Goal: Task Accomplishment & Management: Use online tool/utility

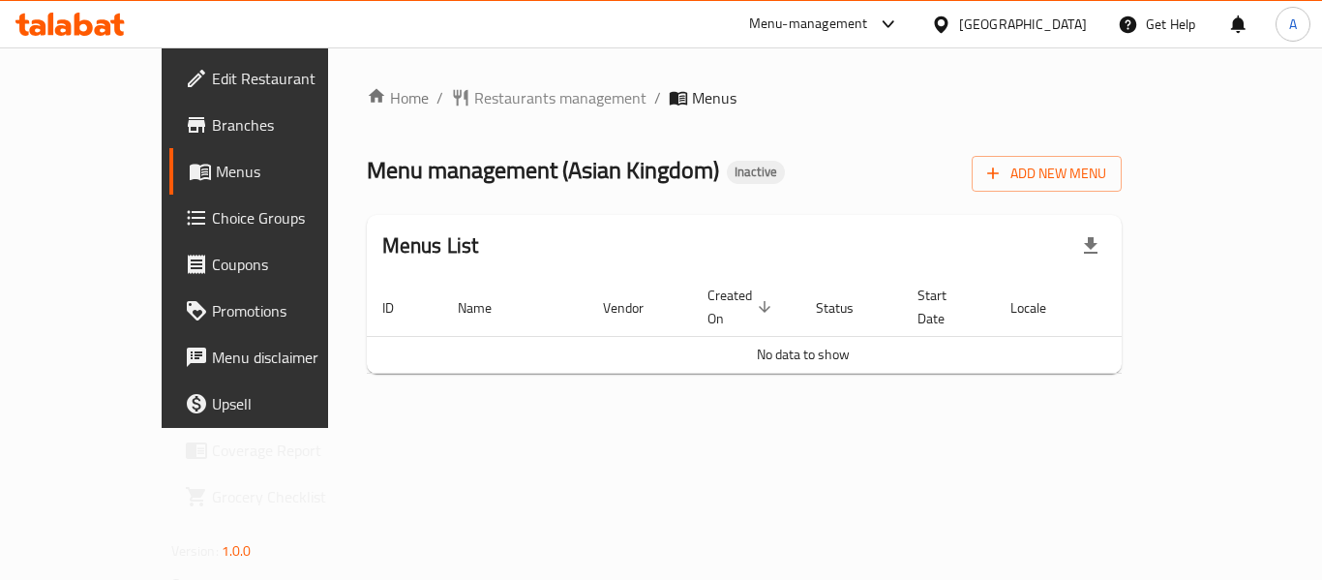
click at [212, 126] on span "Branches" at bounding box center [289, 124] width 155 height 23
click at [1106, 169] on span "Add New Menu" at bounding box center [1046, 174] width 119 height 24
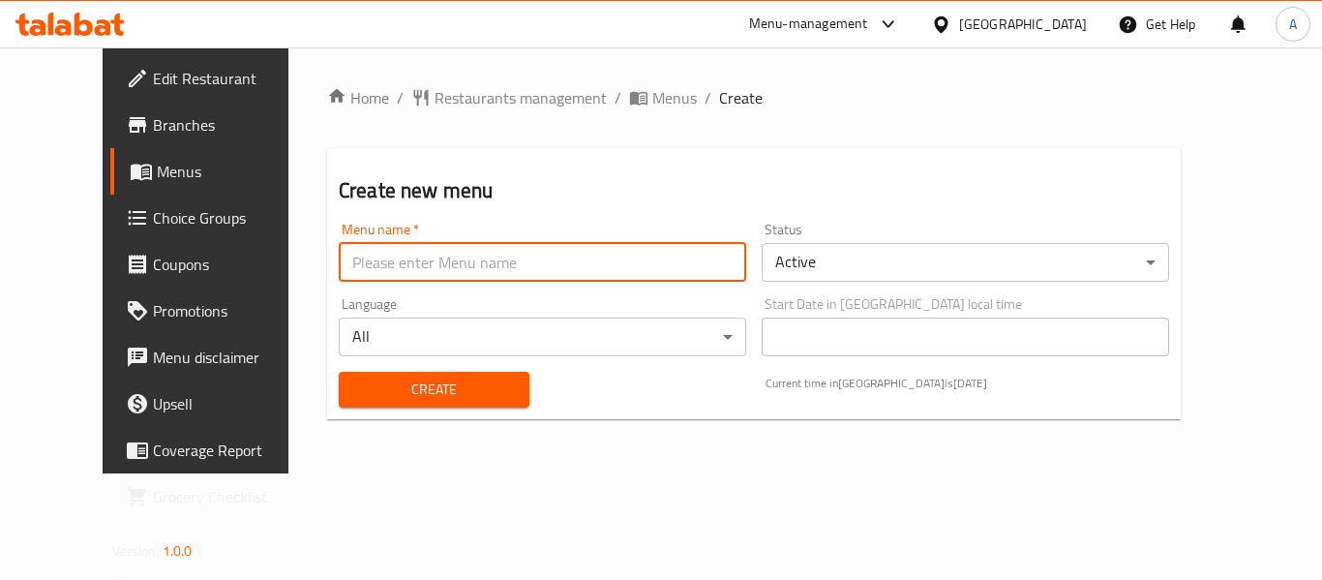
click at [441, 268] on input "text" at bounding box center [542, 262] width 407 height 39
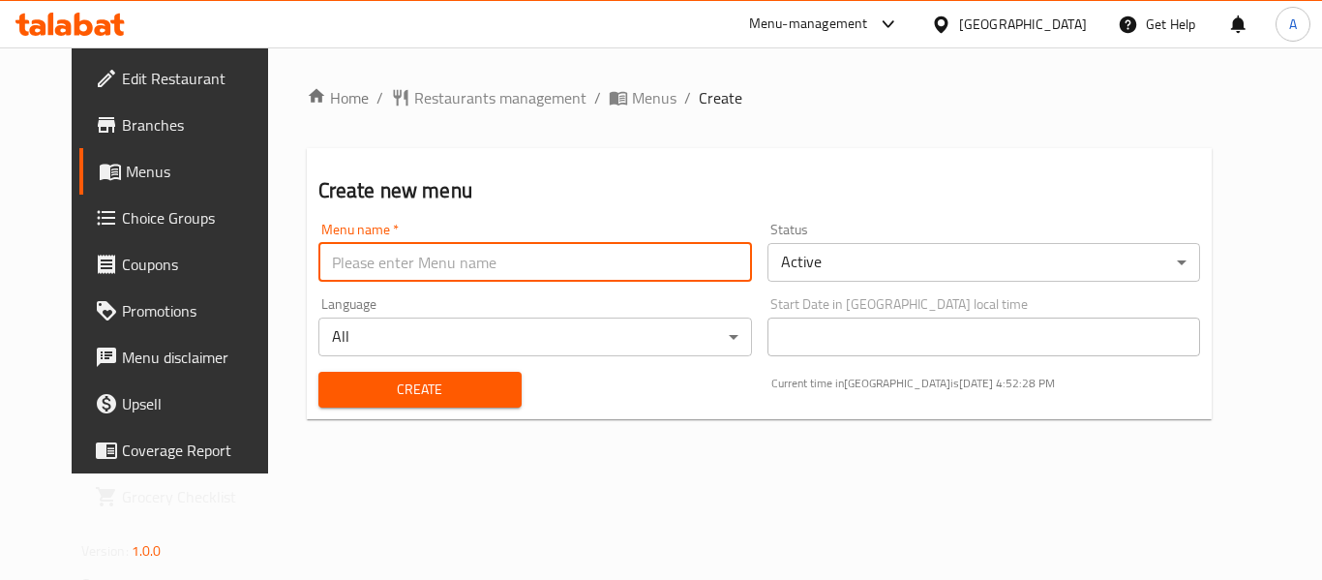
type input "New menu"
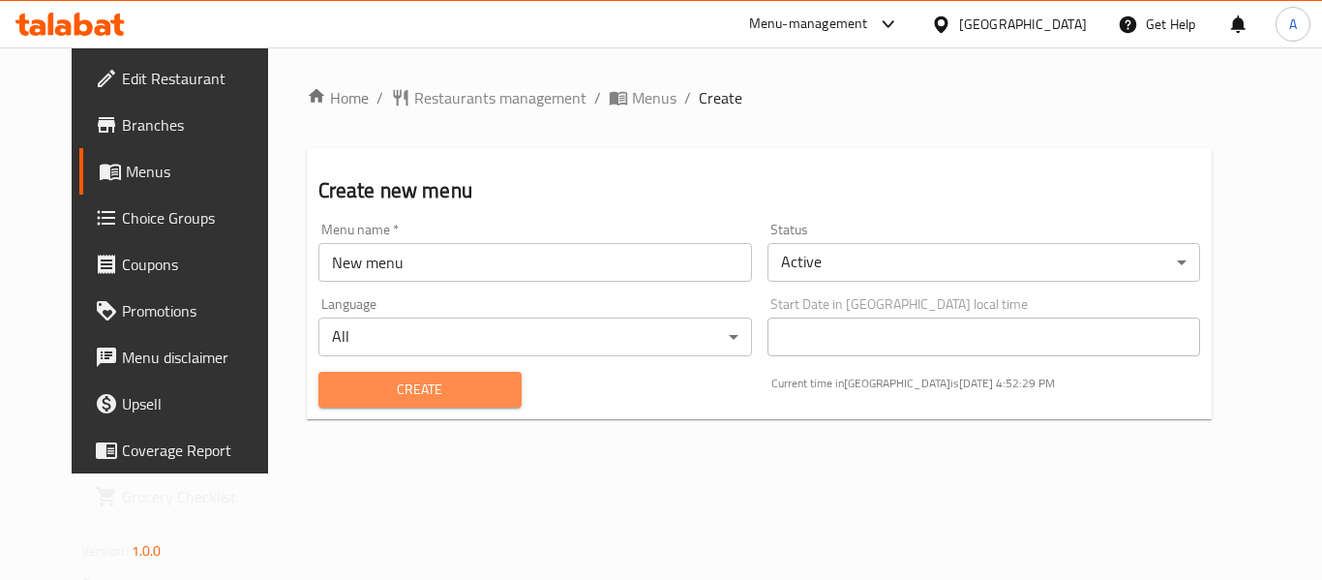
click at [405, 397] on span "Create" at bounding box center [420, 389] width 172 height 24
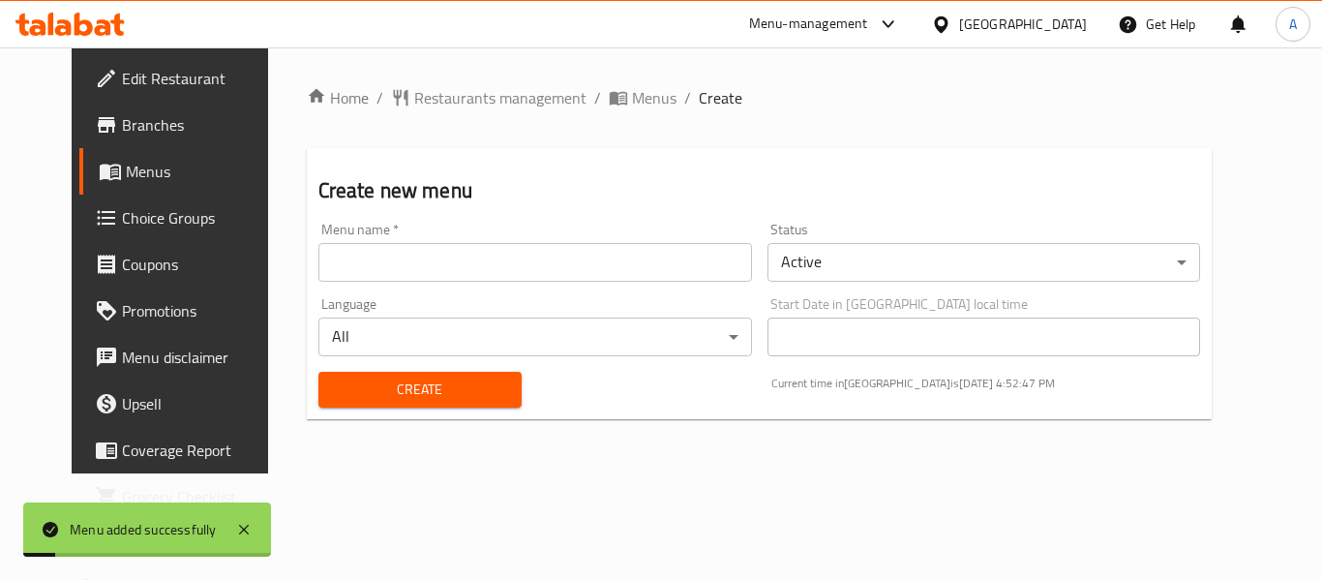
click at [126, 171] on span "Menus" at bounding box center [201, 171] width 151 height 23
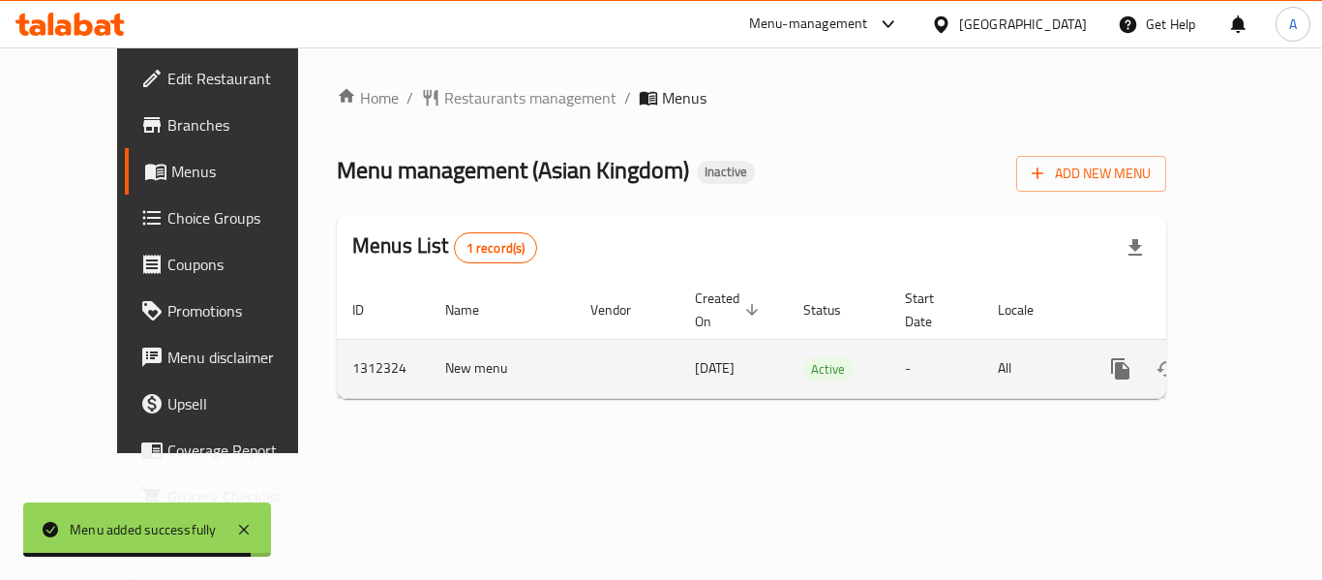
click at [1251, 360] on icon "enhanced table" at bounding box center [1259, 368] width 17 height 17
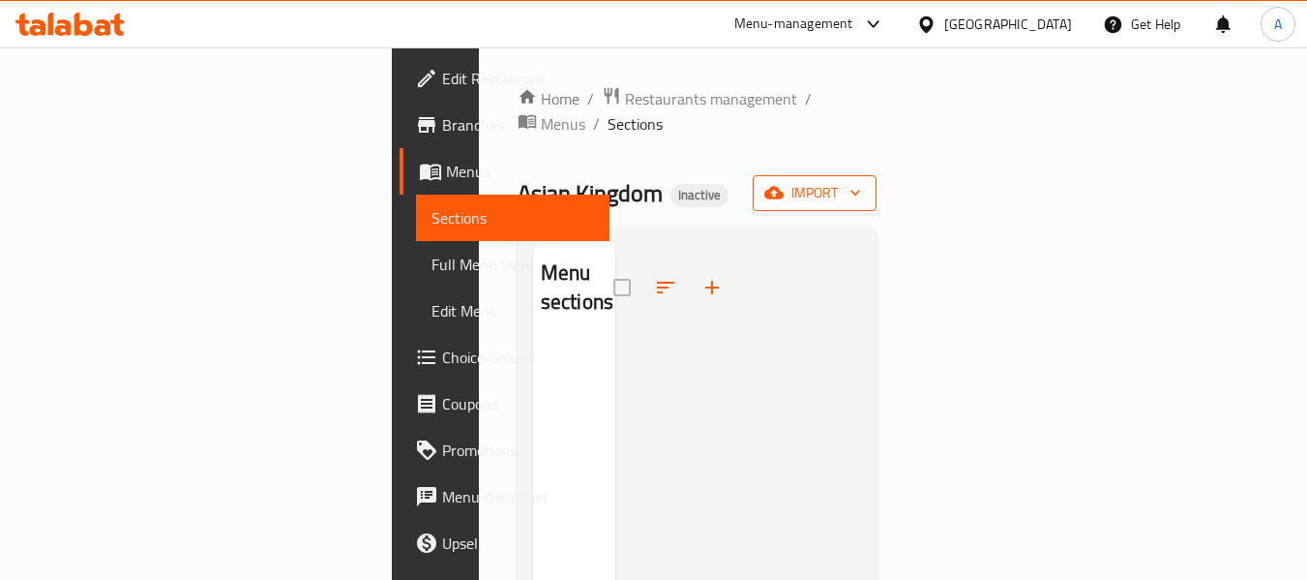
click at [861, 181] on span "import" at bounding box center [814, 193] width 93 height 24
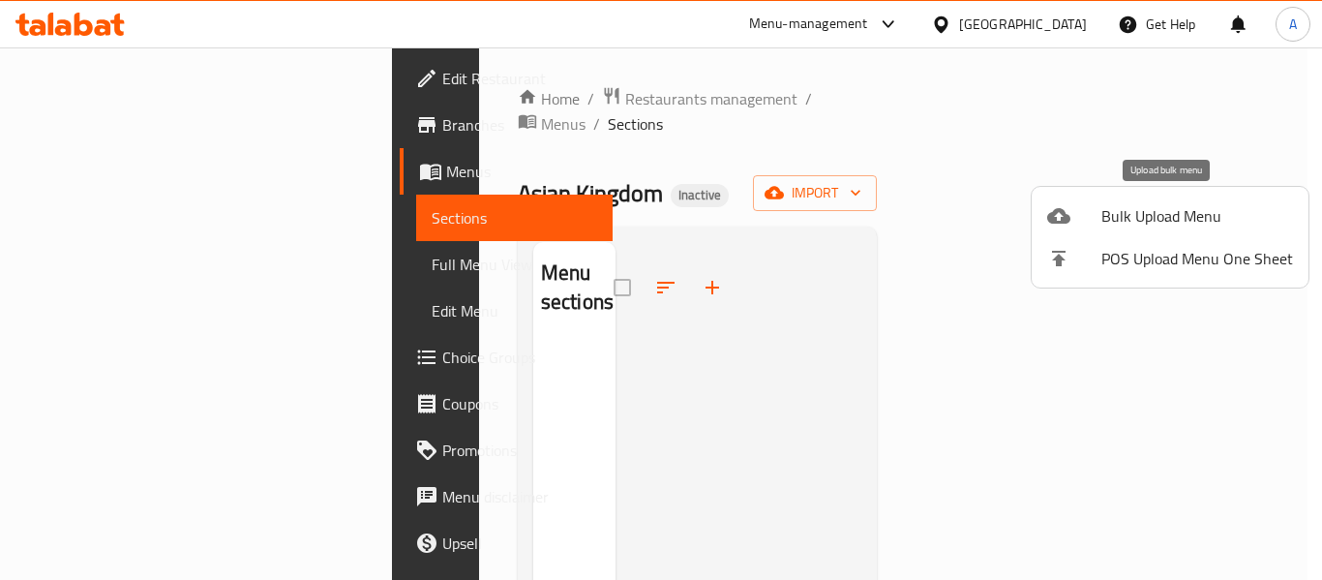
click at [1134, 217] on span "Bulk Upload Menu" at bounding box center [1197, 215] width 192 height 23
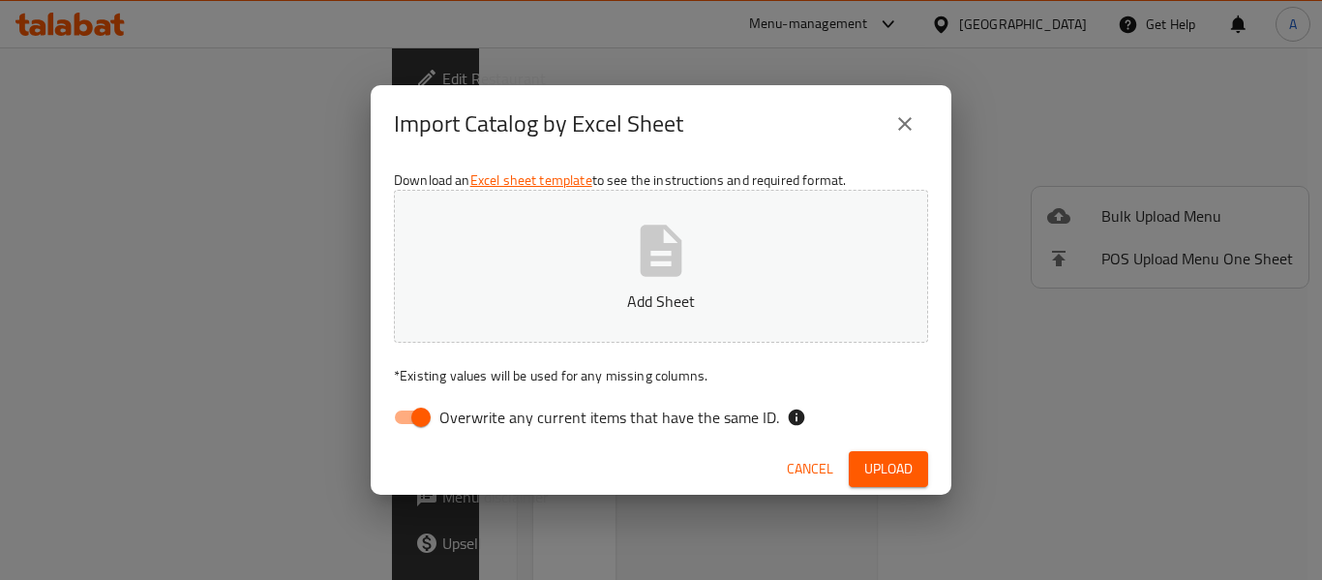
click at [415, 413] on input "Overwrite any current items that have the same ID." at bounding box center [421, 417] width 110 height 37
checkbox input "false"
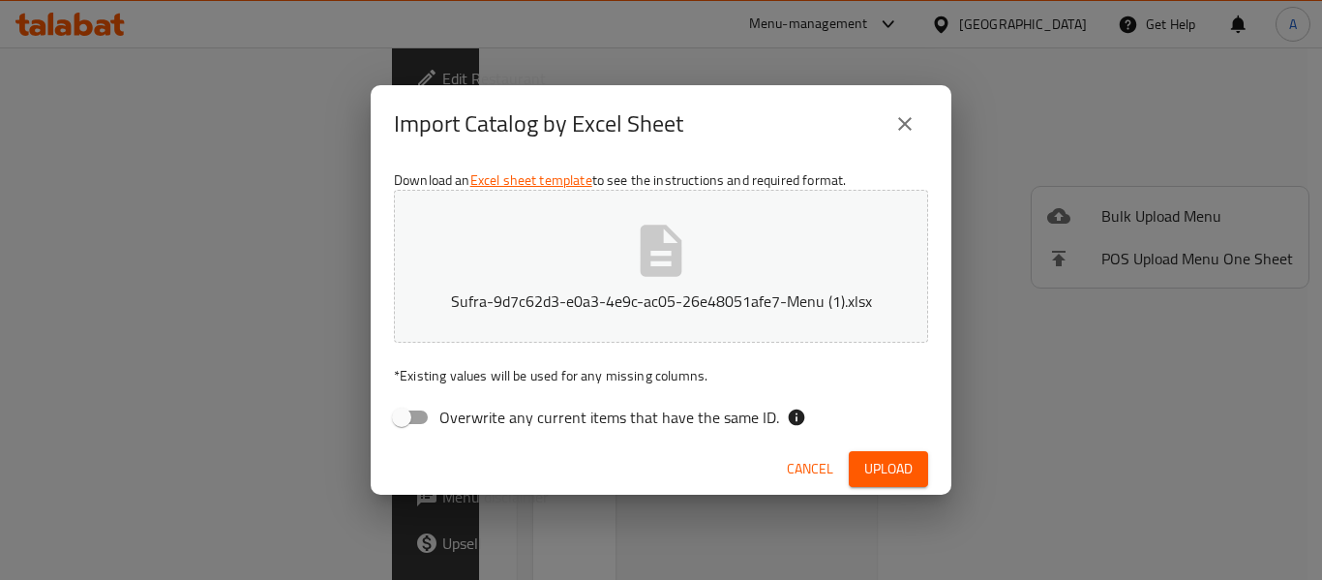
drag, startPoint x: 811, startPoint y: 367, endPoint x: 834, endPoint y: 435, distance: 72.5
click at [812, 368] on p "* Existing values will be used for any missing columns." at bounding box center [661, 375] width 534 height 19
click at [873, 459] on span "Upload" at bounding box center [888, 469] width 48 height 24
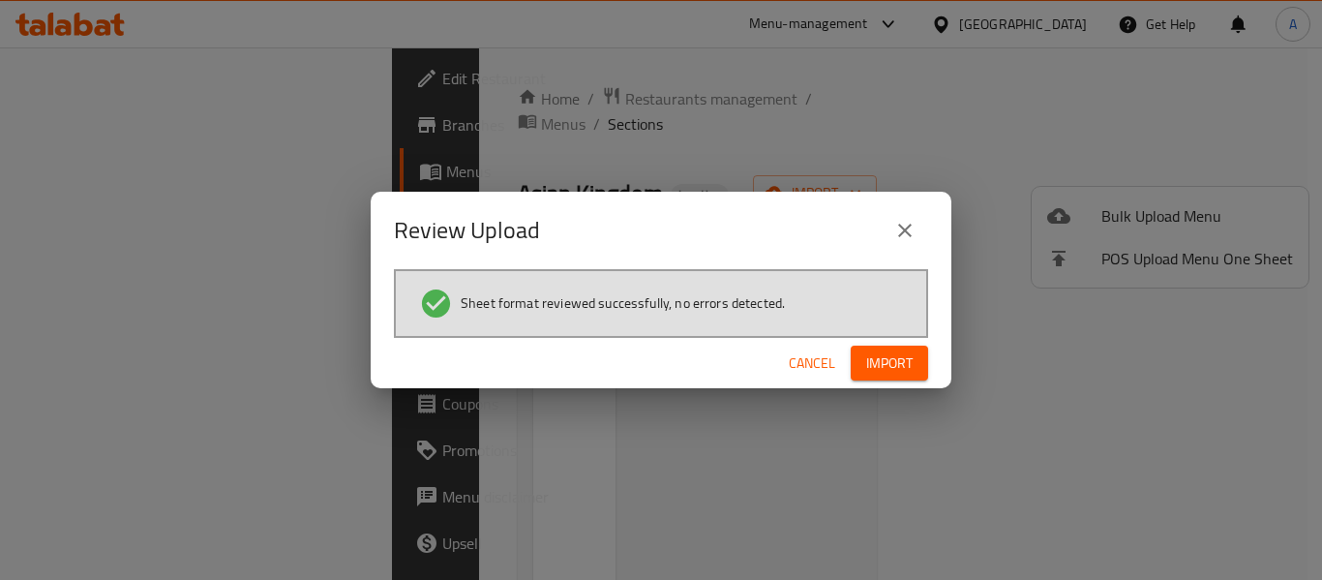
click at [903, 358] on span "Import" at bounding box center [889, 363] width 46 height 24
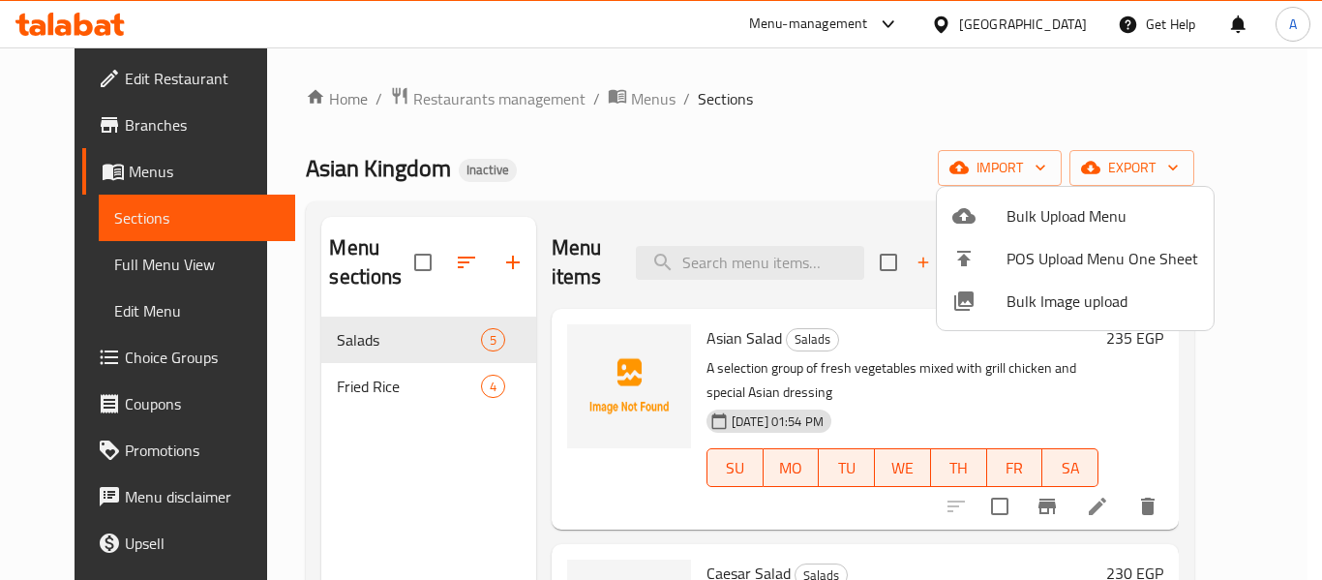
click at [124, 257] on div at bounding box center [661, 290] width 1322 height 580
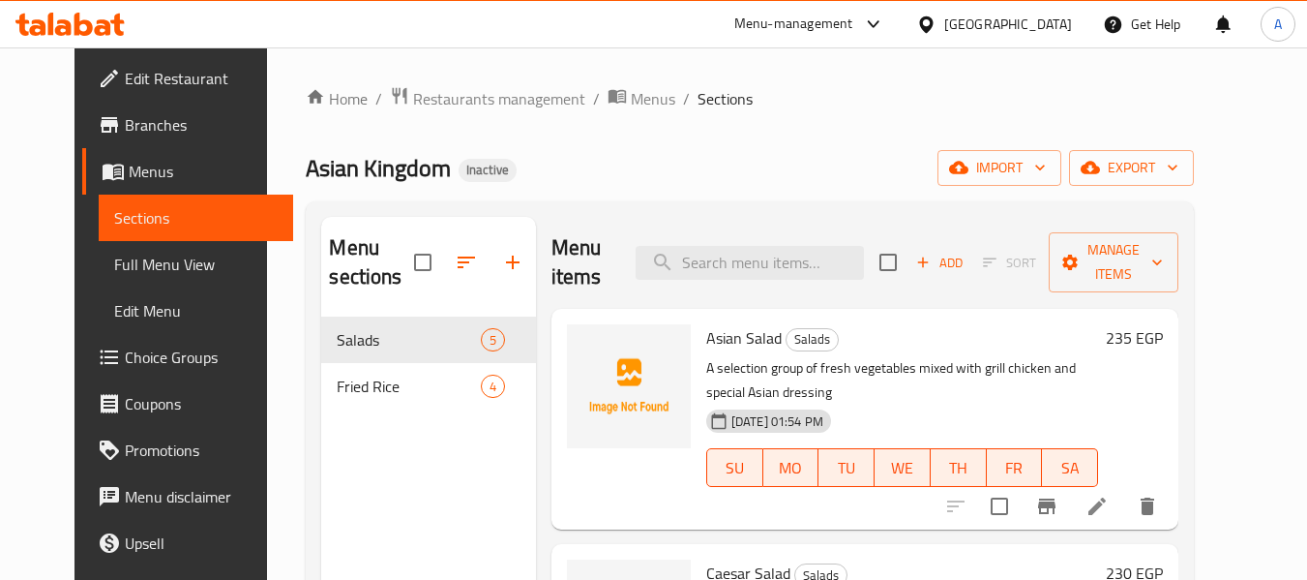
click at [129, 260] on span "Full Menu View" at bounding box center [196, 264] width 164 height 23
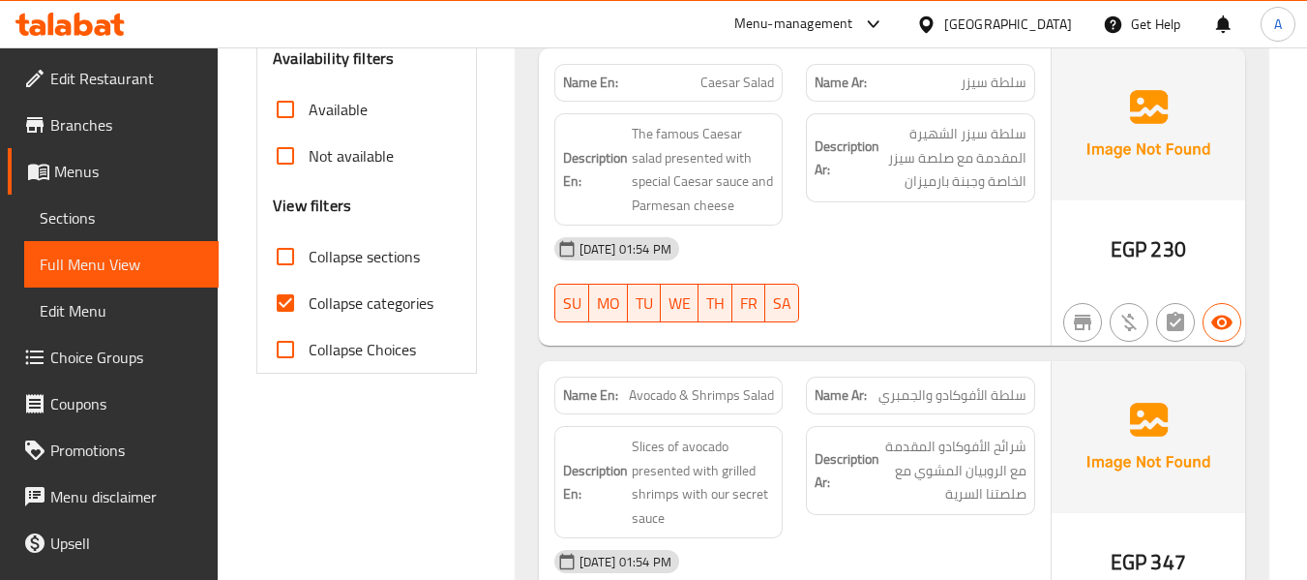
scroll to position [677, 0]
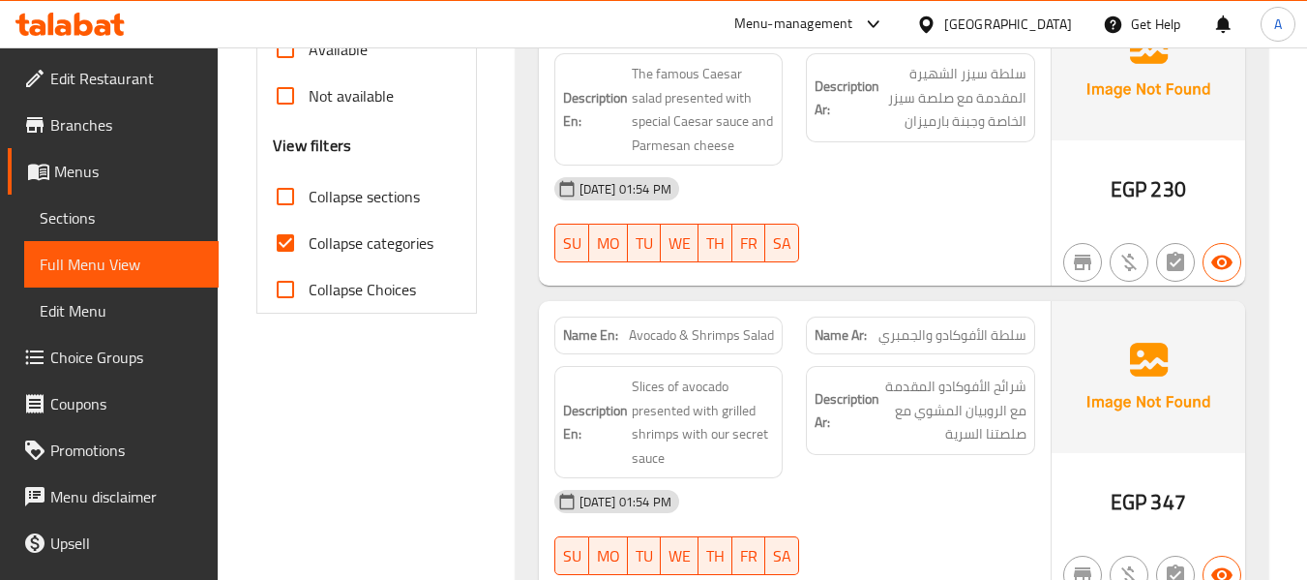
click at [284, 238] on input "Collapse categories" at bounding box center [285, 243] width 46 height 46
checkbox input "false"
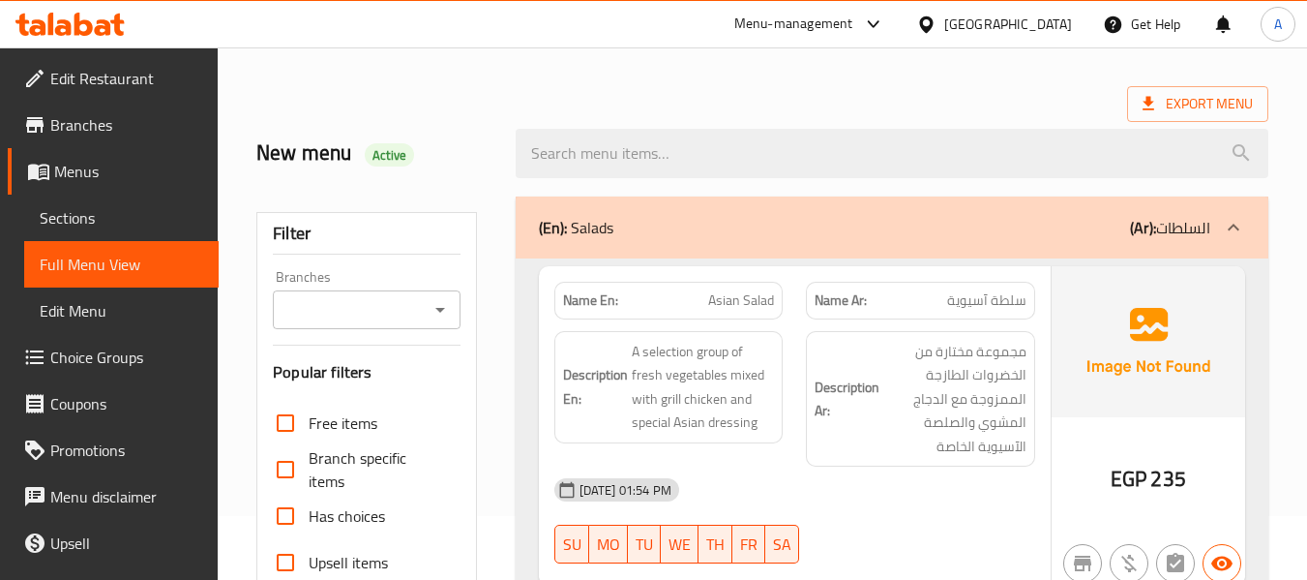
scroll to position [0, 0]
